Goal: Check status: Check status

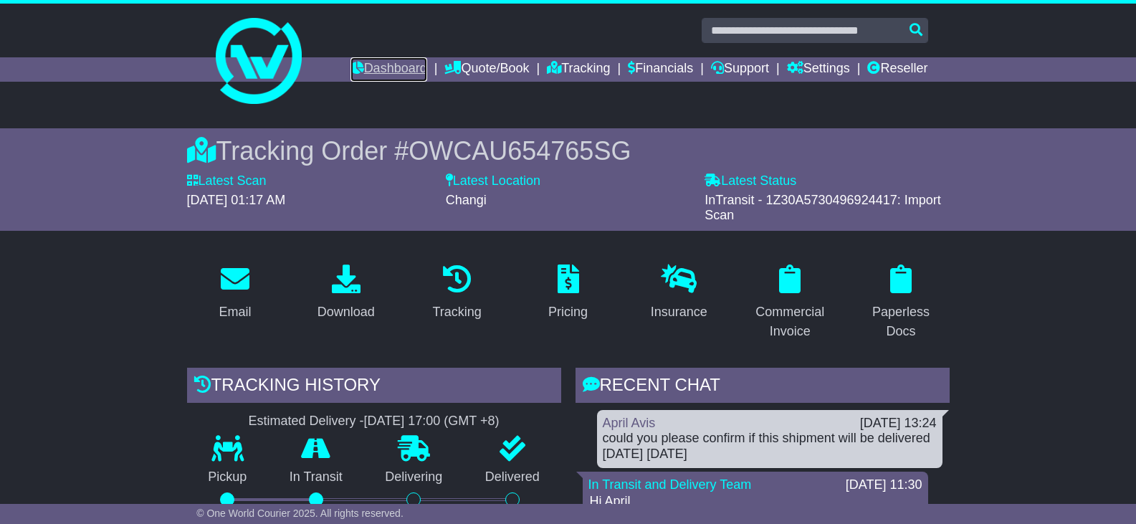
click at [385, 65] on link "Dashboard" at bounding box center [389, 69] width 77 height 24
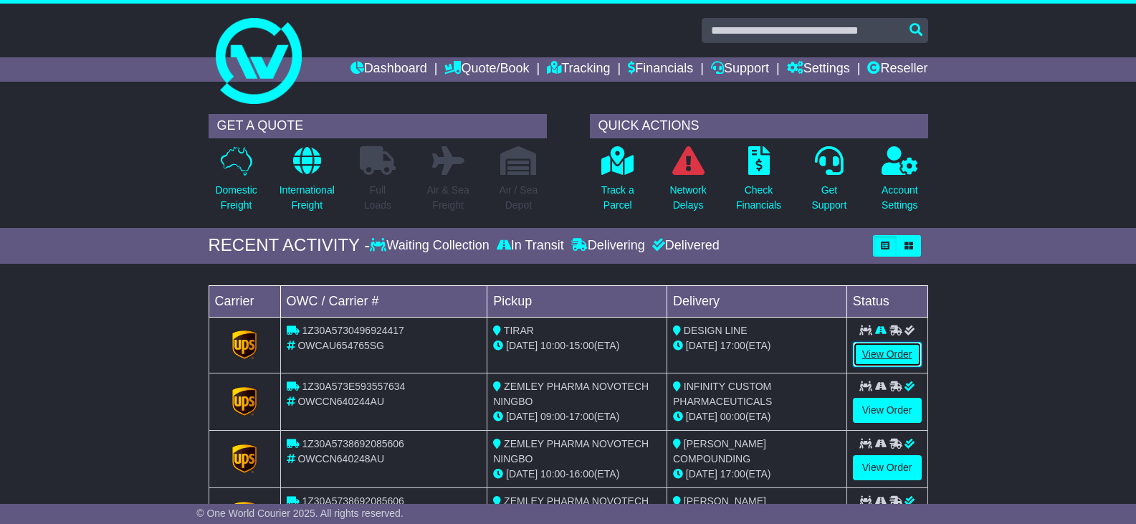
click at [895, 346] on link "View Order" at bounding box center [887, 354] width 69 height 25
